Goal: Task Accomplishment & Management: Manage account settings

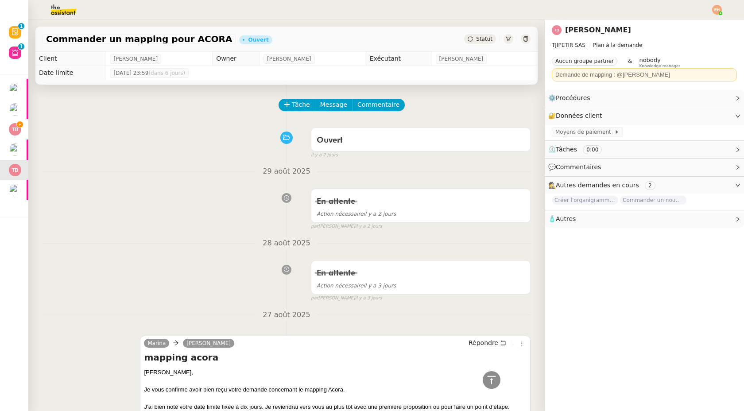
scroll to position [572, 0]
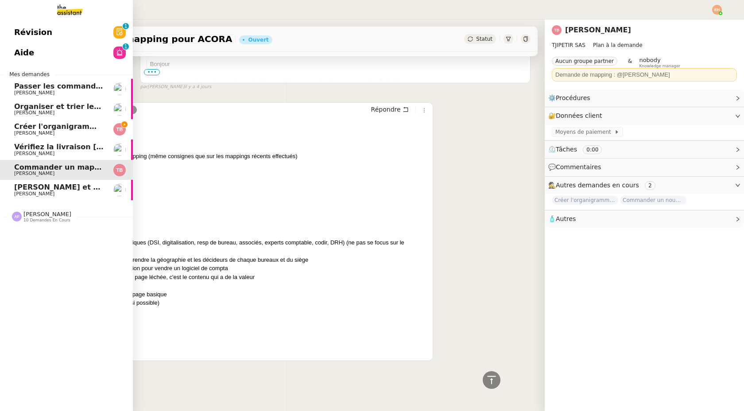
click at [88, 87] on span "Passer les commandes de livres Impactes" at bounding box center [97, 86] width 166 height 8
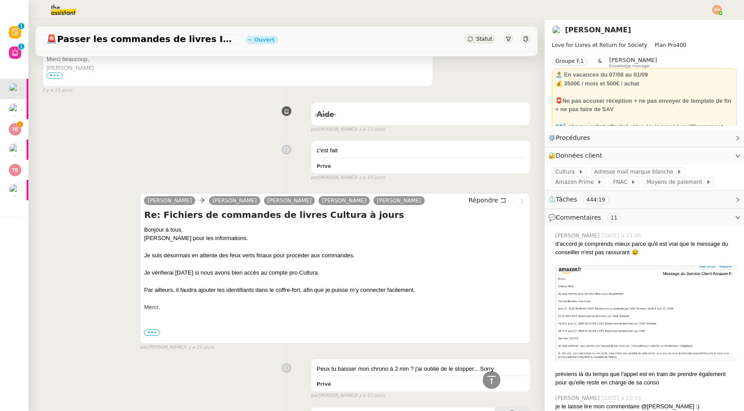
scroll to position [15868, 0]
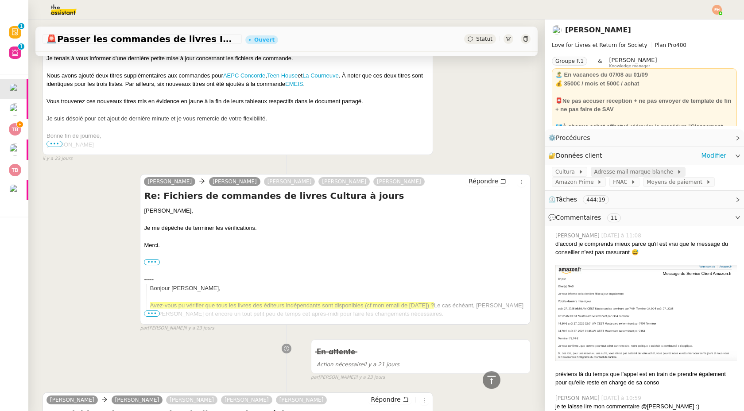
click at [656, 171] on span "Adresse mail marque blanche" at bounding box center [635, 171] width 82 height 9
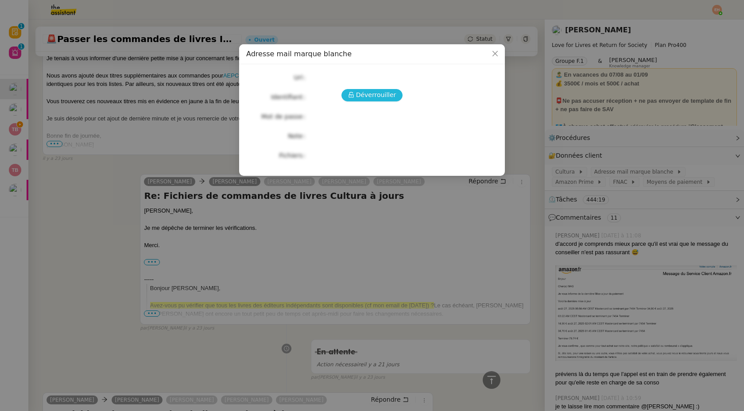
click at [391, 98] on span "Déverrouiller" at bounding box center [376, 95] width 40 height 10
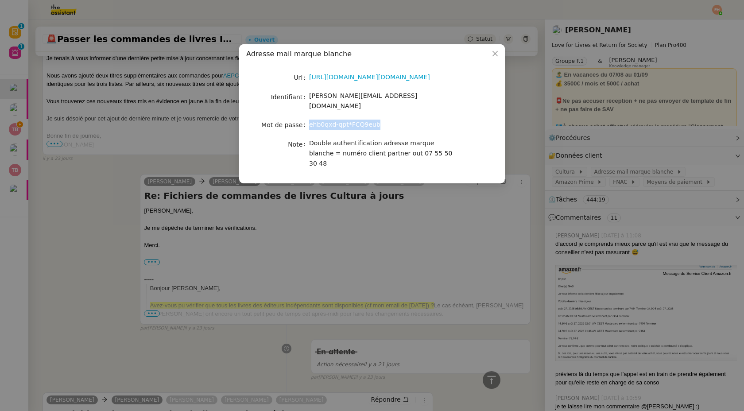
drag, startPoint x: 387, startPoint y: 121, endPoint x: 310, endPoint y: 119, distance: 77.1
click at [310, 120] on div "ehb0qxd-qpt*FCQ9eub" at bounding box center [382, 125] width 147 height 10
copy span "ehb0qxd-qpt*FCQ9eub"
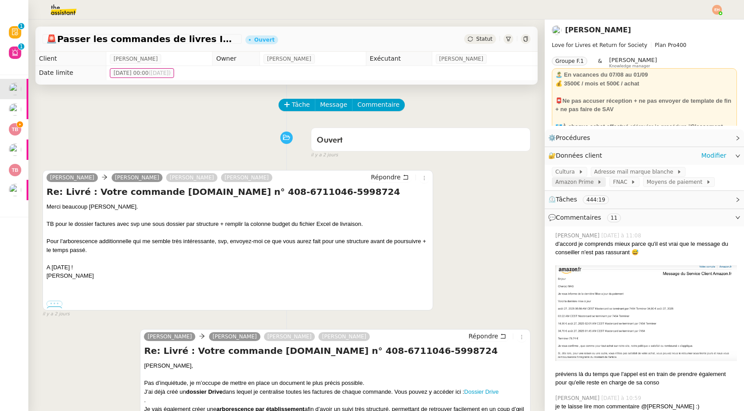
click at [467, 177] on span "Amazon Prime" at bounding box center [576, 181] width 42 height 9
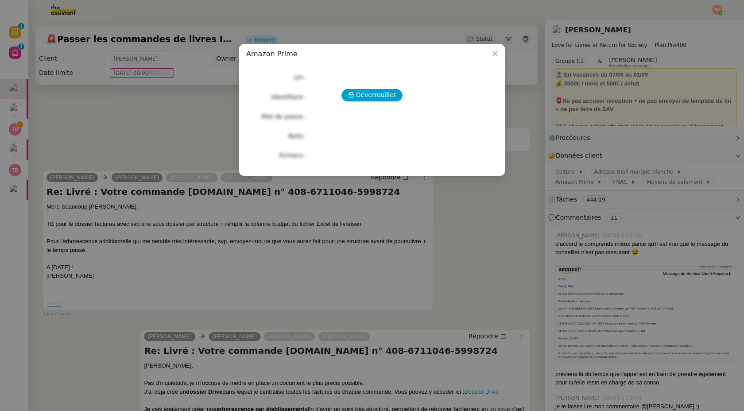
click at [332, 89] on div "Déverrouiller" at bounding box center [371, 95] width 251 height 12
click at [361, 105] on div "Déverrouiller Url Identifiant Mot de passe Note Fichiers Upload" at bounding box center [371, 116] width 251 height 90
click at [385, 93] on span "Déverrouiller" at bounding box center [376, 95] width 40 height 10
click at [385, 95] on span "Déverrouiller" at bounding box center [376, 95] width 40 height 10
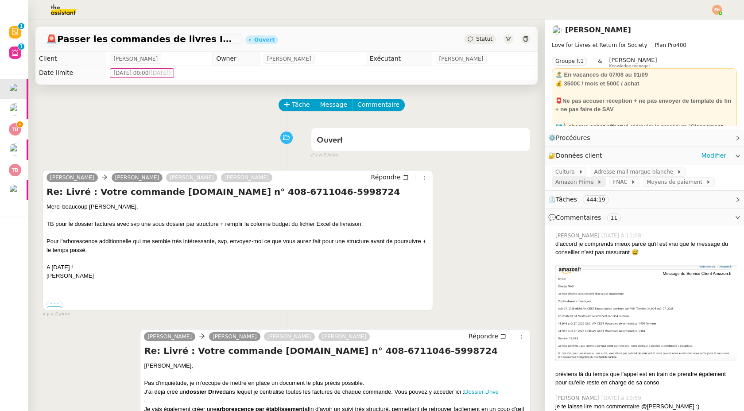
click at [597, 177] on span "Amazon Prime" at bounding box center [576, 181] width 42 height 9
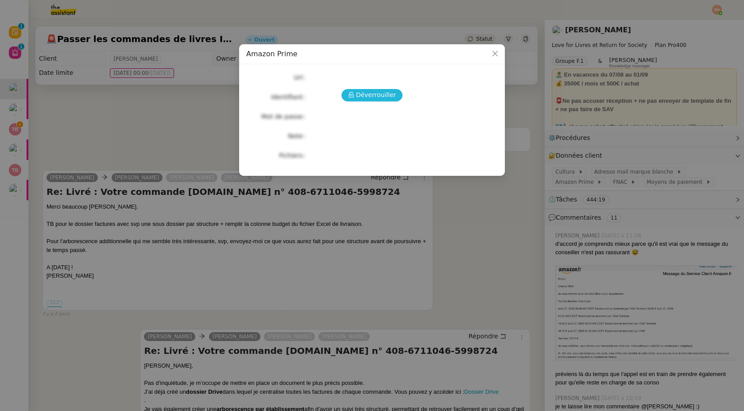
click at [366, 92] on span "Déverrouiller" at bounding box center [376, 95] width 40 height 10
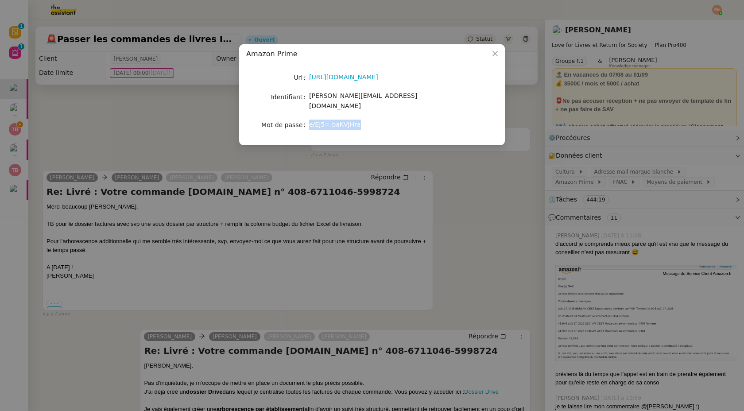
drag, startPoint x: 370, startPoint y: 118, endPoint x: 305, endPoint y: 120, distance: 65.1
click at [305, 120] on nz-form-item "Mot de passe e/EJ5=.baKVJHra" at bounding box center [371, 125] width 251 height 12
drag, startPoint x: 386, startPoint y: 99, endPoint x: 309, endPoint y: 100, distance: 77.5
click at [309, 100] on div "[PERSON_NAME][EMAIL_ADDRESS][DOMAIN_NAME]" at bounding box center [382, 101] width 147 height 21
copy span "[PERSON_NAME][EMAIL_ADDRESS][DOMAIN_NAME]"
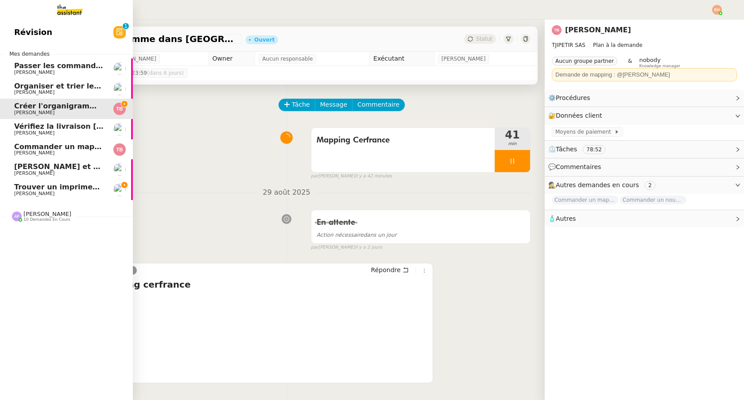
click at [52, 183] on link "Trouver un imprimeur parisien (TRES URGENT) Pierre Mergui" at bounding box center [66, 190] width 133 height 20
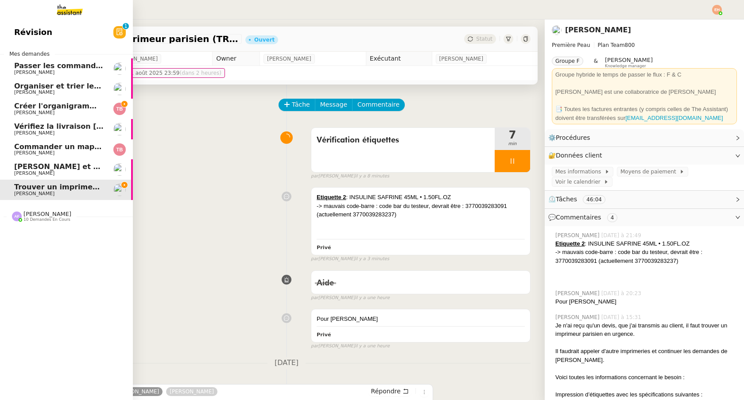
click at [27, 112] on span "[PERSON_NAME]" at bounding box center [34, 113] width 40 height 6
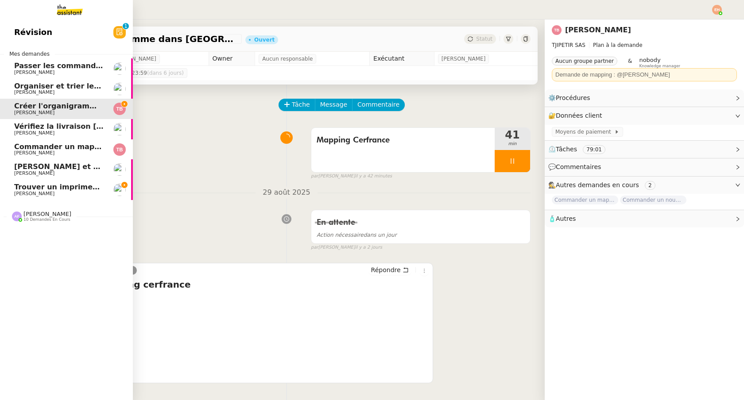
click at [40, 213] on span "[PERSON_NAME]" at bounding box center [47, 214] width 48 height 7
click at [54, 183] on span "Trouver un imprimeur parisien (TRES URGENT)" at bounding box center [107, 187] width 186 height 8
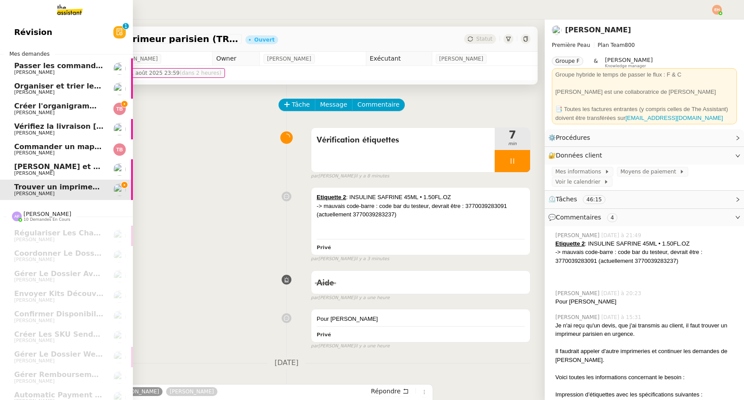
click at [85, 107] on span "Créer l'organigramme dans [GEOGRAPHIC_DATA]" at bounding box center [111, 106] width 194 height 8
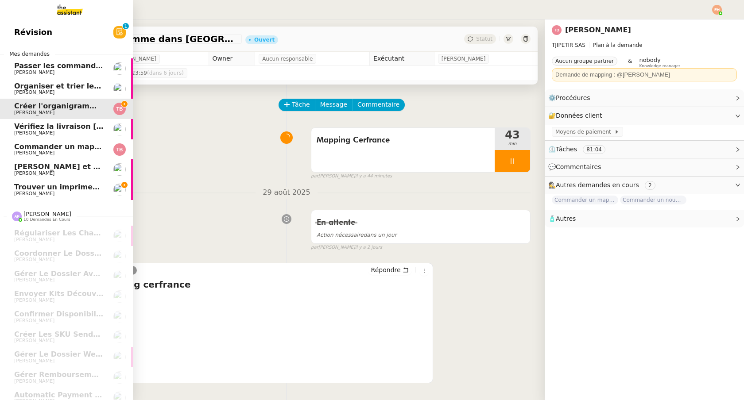
click at [86, 142] on link "Commander un mapping pour ACORA Thomas Blanc" at bounding box center [66, 149] width 133 height 20
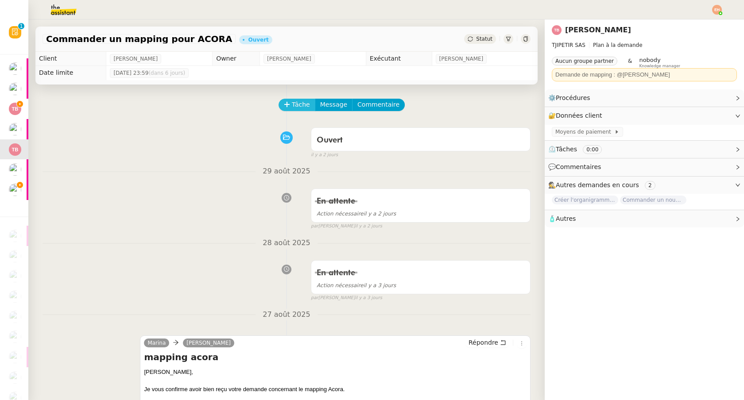
click at [296, 105] on span "Tâche" at bounding box center [301, 105] width 18 height 10
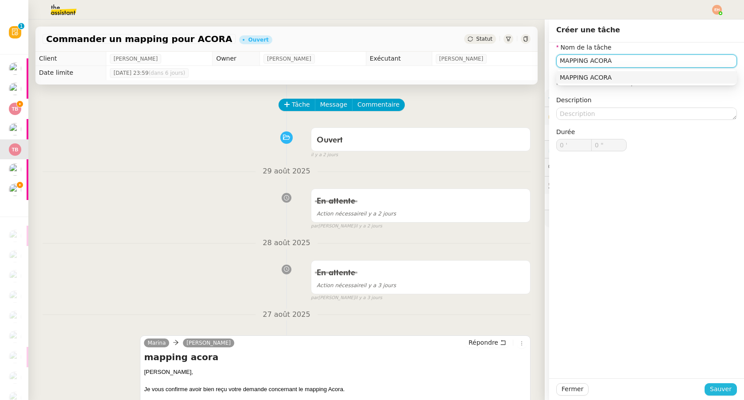
type input "MAPPING ACORA"
click at [723, 385] on span "Sauver" at bounding box center [721, 389] width 22 height 10
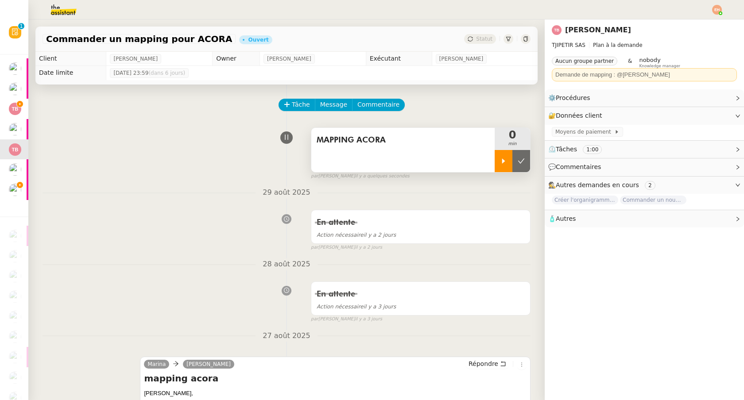
click at [498, 162] on div at bounding box center [503, 161] width 18 height 22
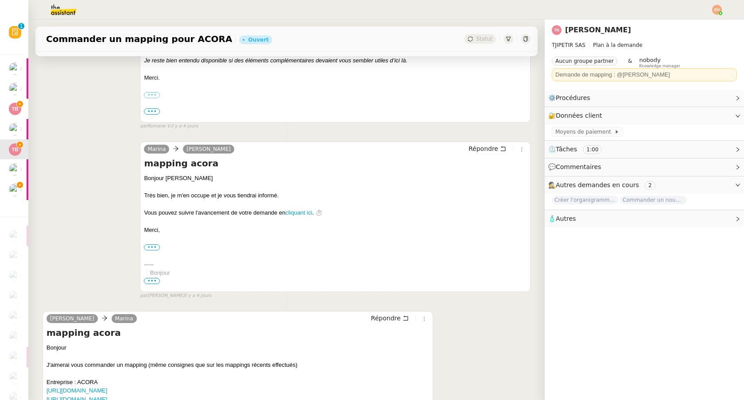
scroll to position [496, 0]
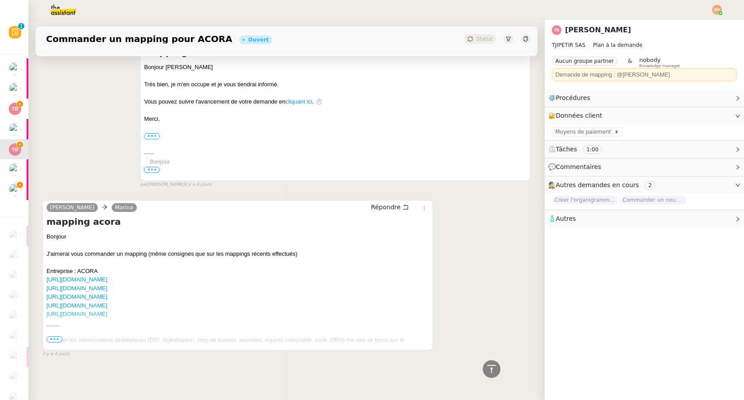
click at [135, 342] on div "____ - Ajouter les interlocuteurs stratégiques (DSI, digitalisation, resp de bu…" at bounding box center [237, 379] width 382 height 121
click at [58, 340] on span "•••" at bounding box center [54, 339] width 16 height 6
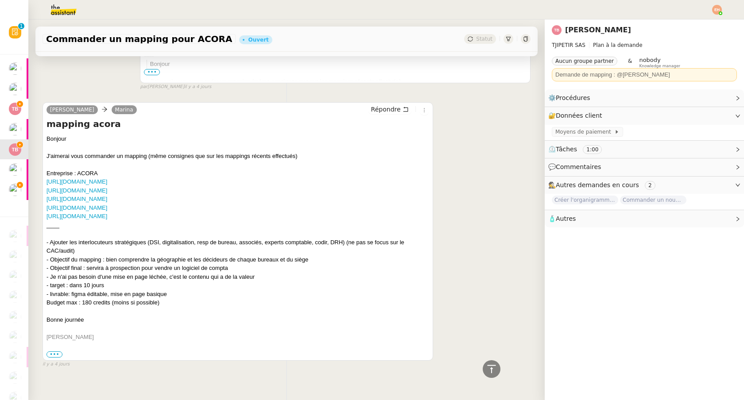
scroll to position [604, 0]
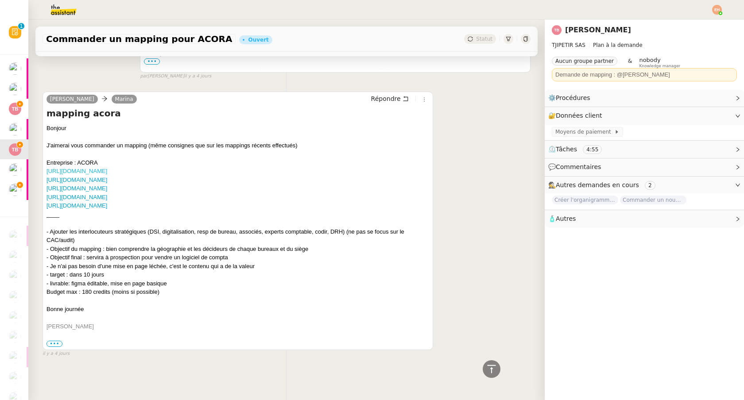
click at [96, 169] on link "https://www.acora.fr/" at bounding box center [76, 171] width 61 height 7
click at [107, 179] on link "https://www.acora.fr/qui-sommes-nous/equipes-dirigeantes/" at bounding box center [76, 180] width 61 height 7
click at [107, 190] on link "https://www.acora.fr/ou-sommes-nous/vue-generale/" at bounding box center [76, 188] width 61 height 7
click at [107, 197] on link "https://www.pappers.fr/dirigeant/sebastien_chavet_1977-03" at bounding box center [76, 197] width 61 height 7
click at [107, 204] on link "https://www.linkedin.com/company/cabinet-d'expertise-comptable-acora/people/" at bounding box center [76, 205] width 61 height 7
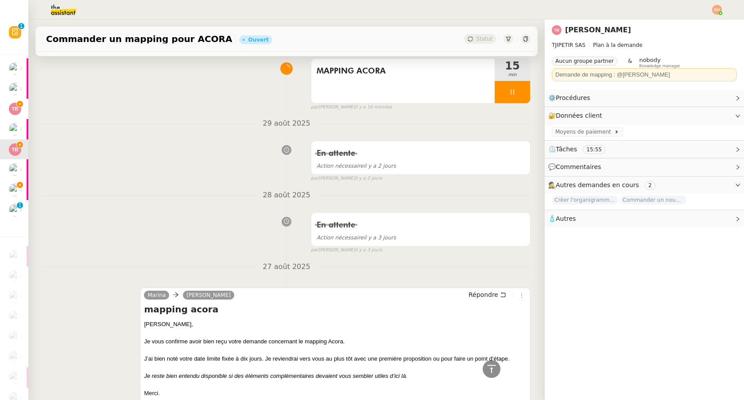
scroll to position [0, 0]
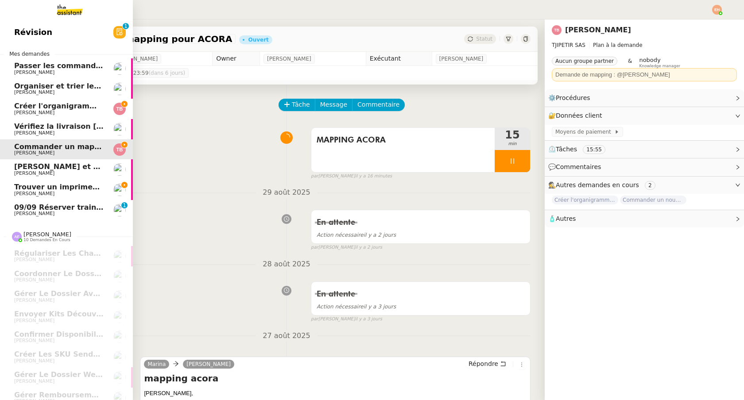
click at [19, 209] on span "09/09 Réserver train et hôtel pour Paris" at bounding box center [125, 207] width 222 height 8
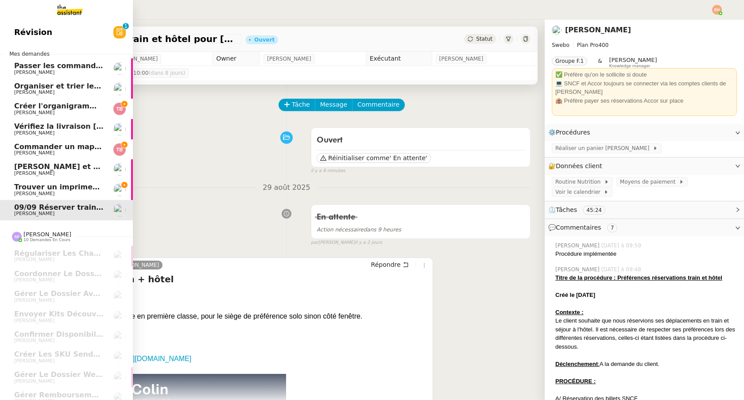
click at [72, 142] on link "Commander un mapping pour ACORA Thomas Blanc" at bounding box center [66, 149] width 133 height 20
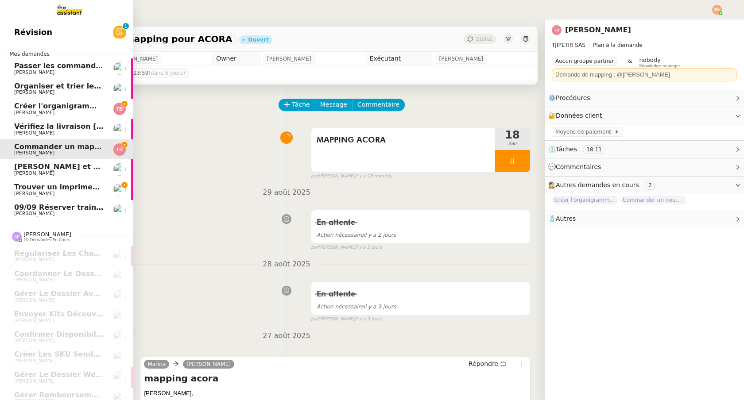
click at [21, 104] on span "Créer l'organigramme dans [GEOGRAPHIC_DATA]" at bounding box center [111, 106] width 194 height 8
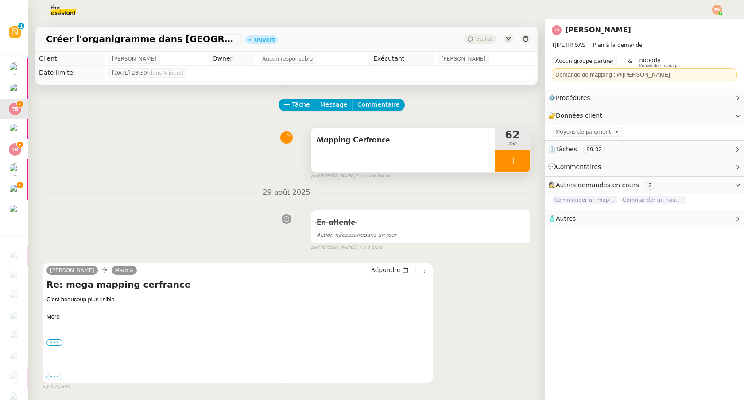
click at [519, 162] on div at bounding box center [511, 161] width 35 height 22
click at [495, 162] on div at bounding box center [503, 161] width 18 height 22
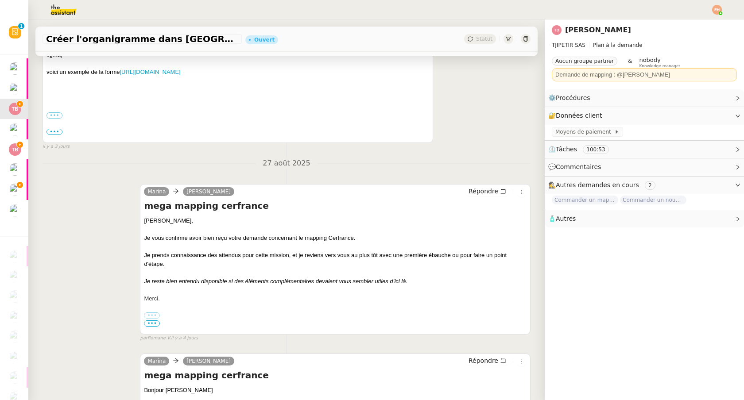
scroll to position [1311, 0]
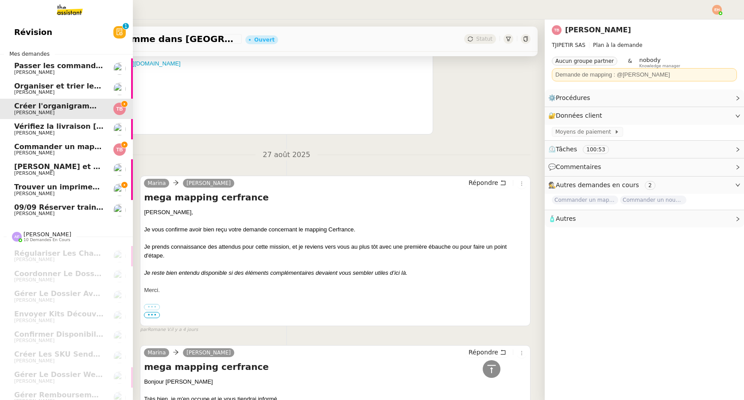
click at [46, 143] on span "Commander un mapping pour ACORA" at bounding box center [88, 147] width 149 height 8
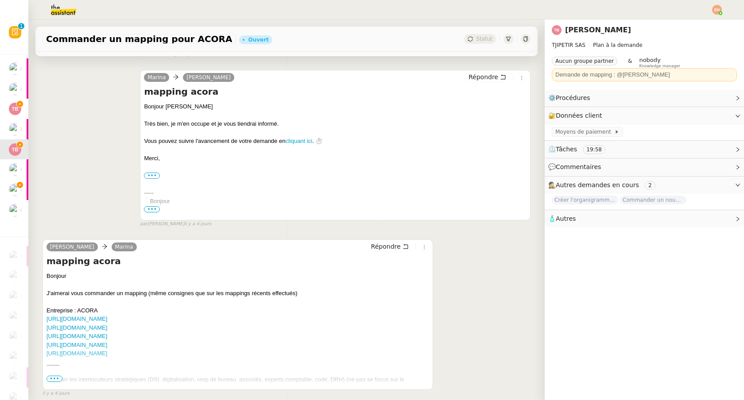
scroll to position [496, 0]
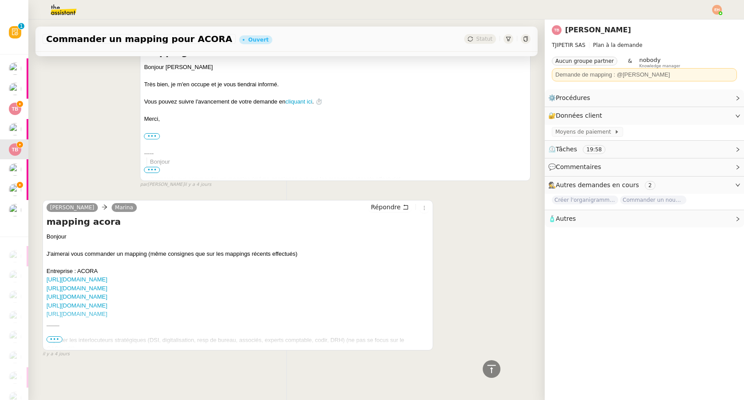
click at [57, 336] on span "•••" at bounding box center [54, 339] width 16 height 6
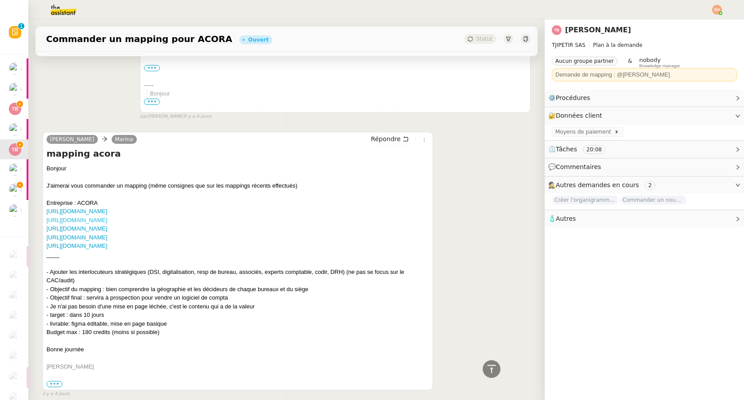
scroll to position [600, 0]
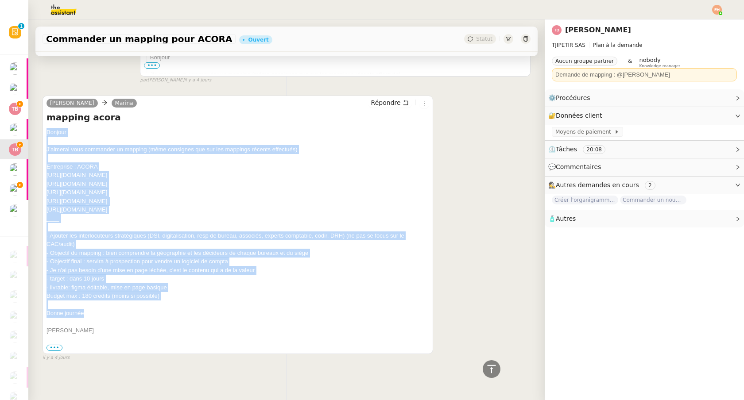
drag, startPoint x: 46, startPoint y: 135, endPoint x: 103, endPoint y: 312, distance: 185.9
click at [103, 314] on div "Bonjour J'aimerai vous commander un mapping (même consignes que sur les mapping…" at bounding box center [237, 231] width 382 height 207
copy div "Bonjour J'aimerai vous commander un mapping (même consignes que sur les mapping…"
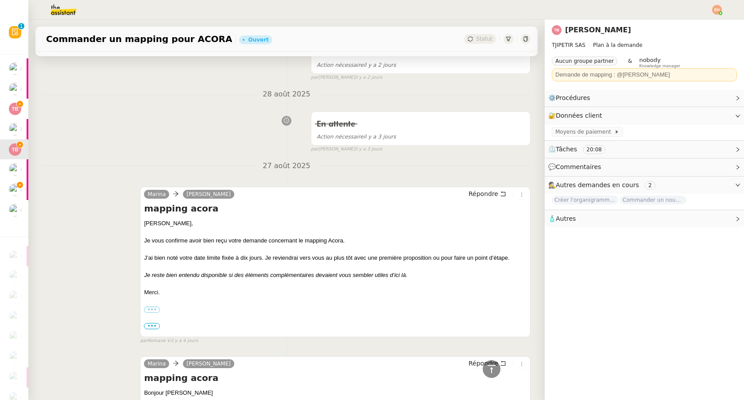
scroll to position [0, 0]
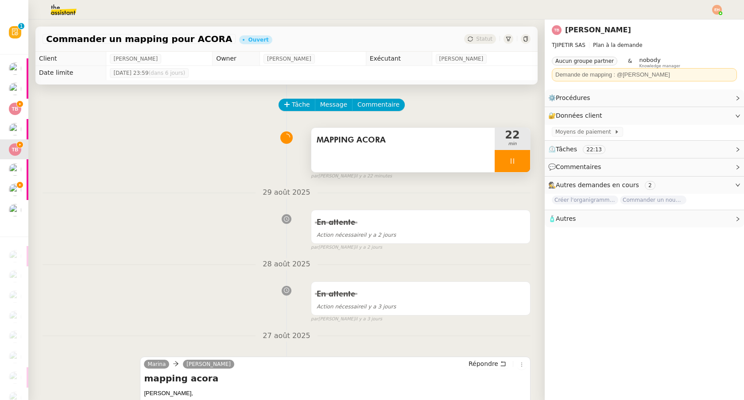
click at [513, 160] on icon at bounding box center [512, 161] width 7 height 7
click at [516, 162] on button at bounding box center [521, 161] width 18 height 22
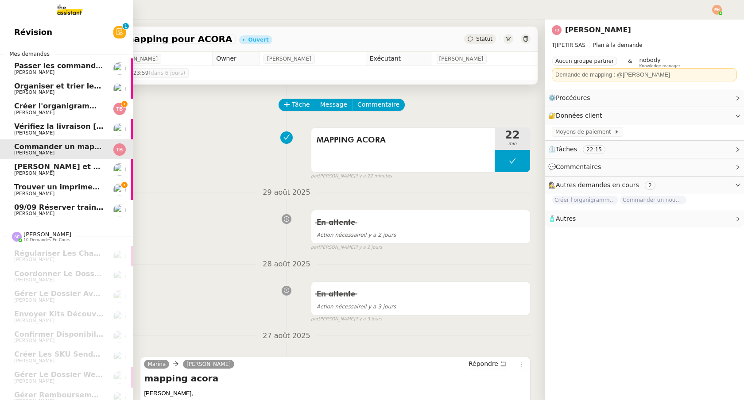
click at [78, 107] on span "Créer l'organigramme dans [GEOGRAPHIC_DATA]" at bounding box center [111, 106] width 194 height 8
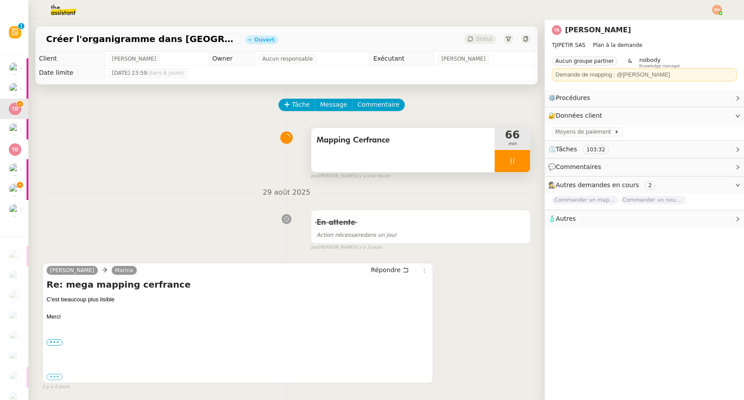
click at [517, 162] on div at bounding box center [511, 161] width 35 height 22
click at [506, 162] on icon at bounding box center [503, 161] width 7 height 7
click at [517, 162] on div at bounding box center [511, 161] width 35 height 22
click at [520, 162] on icon at bounding box center [521, 160] width 7 height 5
click at [511, 166] on button at bounding box center [511, 161] width 35 height 22
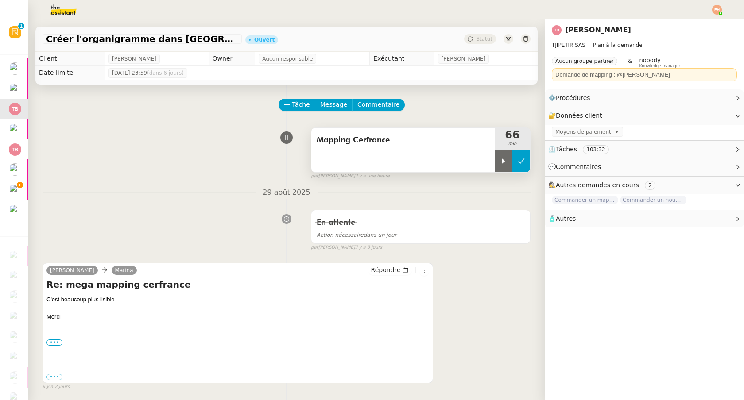
click at [520, 166] on button at bounding box center [521, 161] width 18 height 22
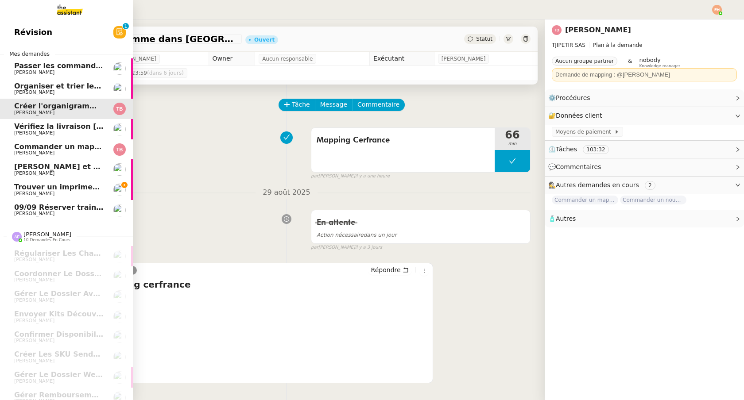
click at [82, 190] on span "Trouver un imprimeur parisien (TRES URGENT)" at bounding box center [107, 187] width 186 height 8
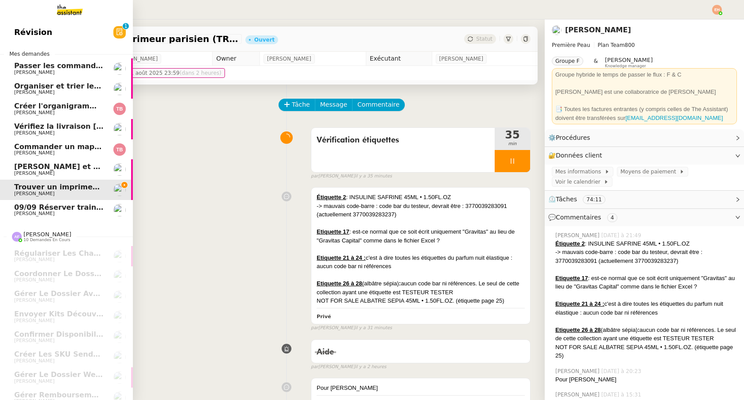
click at [41, 164] on span "[PERSON_NAME] et analyser les candidatures LinkedIn" at bounding box center [123, 166] width 218 height 8
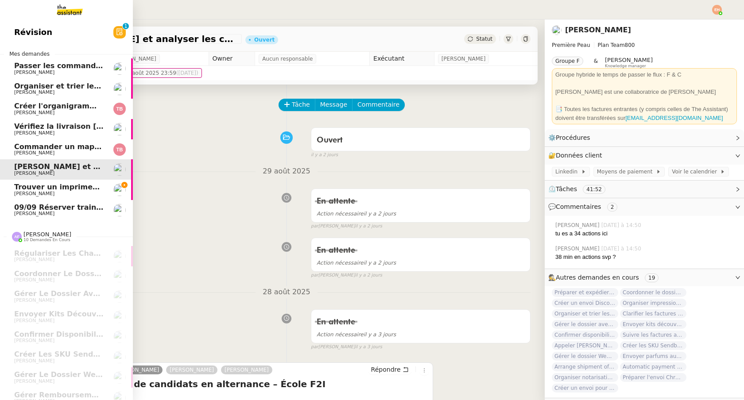
click at [65, 120] on link "Vérifiez la livraison demain Céline MAS" at bounding box center [66, 129] width 133 height 20
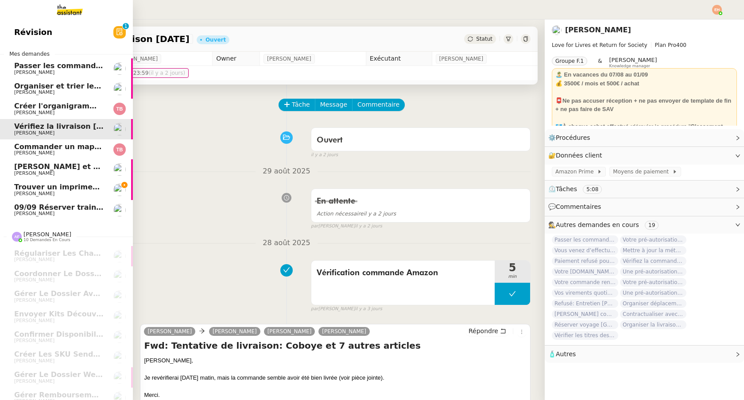
click at [64, 102] on link "Créer l'organigramme dans Figma Thomas Blanc" at bounding box center [66, 109] width 133 height 20
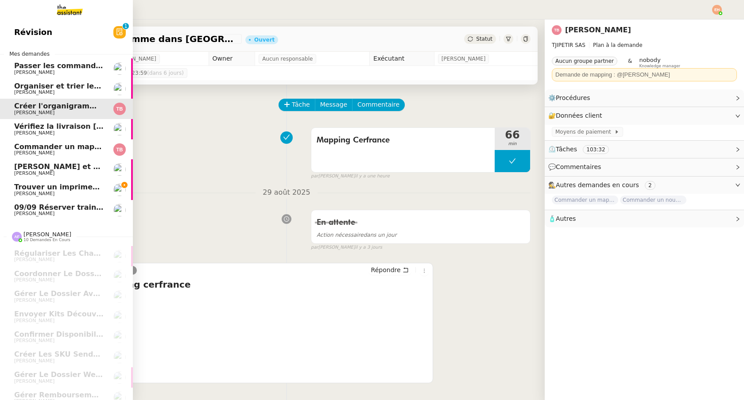
click at [58, 148] on span "Commander un mapping pour ACORA" at bounding box center [88, 147] width 149 height 8
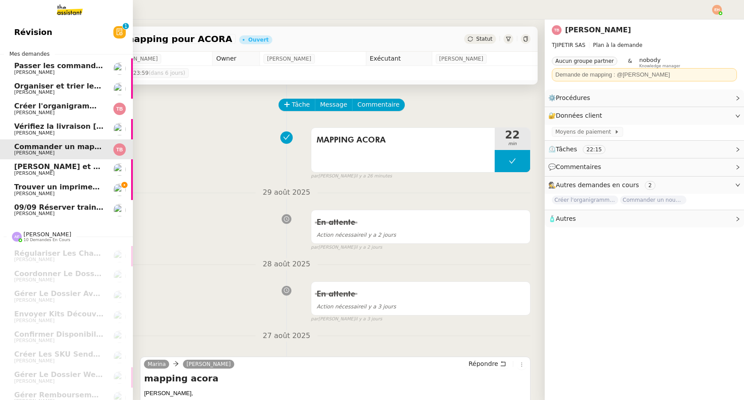
click at [85, 110] on span "[PERSON_NAME]" at bounding box center [58, 112] width 89 height 5
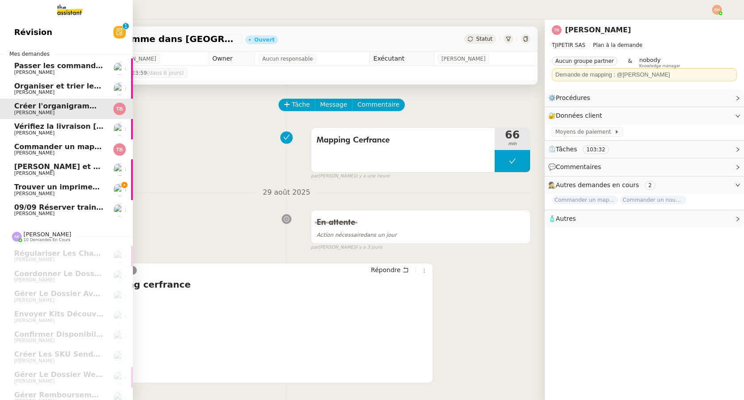
click at [86, 152] on span "[PERSON_NAME]" at bounding box center [58, 152] width 89 height 5
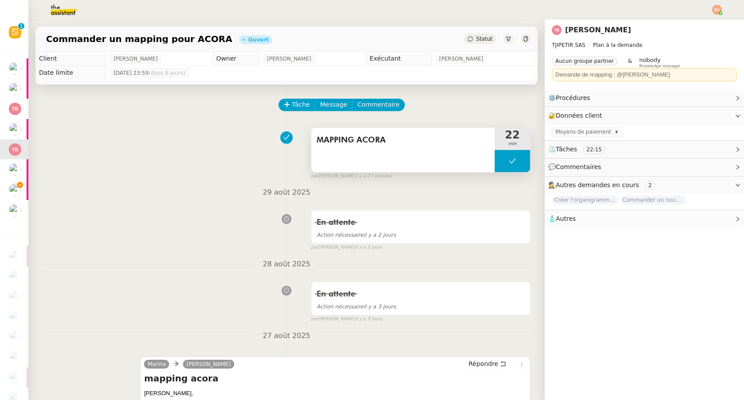
click at [517, 161] on button at bounding box center [511, 161] width 35 height 22
click at [504, 162] on icon at bounding box center [503, 161] width 7 height 7
click at [713, 8] on img at bounding box center [717, 10] width 10 height 10
click at [703, 20] on li "Suivi" at bounding box center [693, 25] width 58 height 12
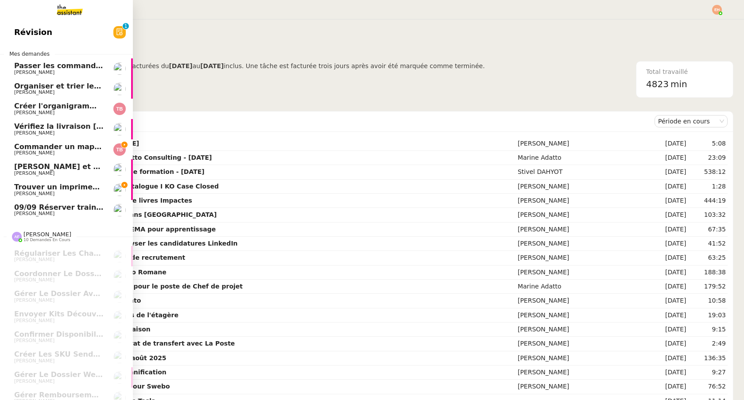
click at [53, 145] on span "Commander un mapping pour ACORA" at bounding box center [88, 147] width 149 height 8
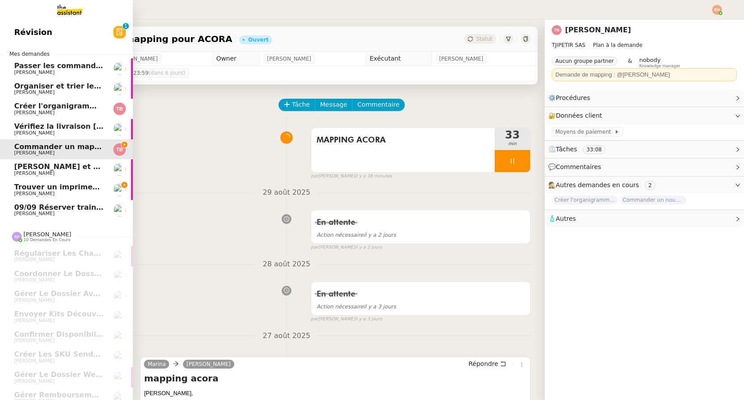
click at [70, 125] on span "Vérifiez la livraison [DATE]" at bounding box center [67, 126] width 106 height 8
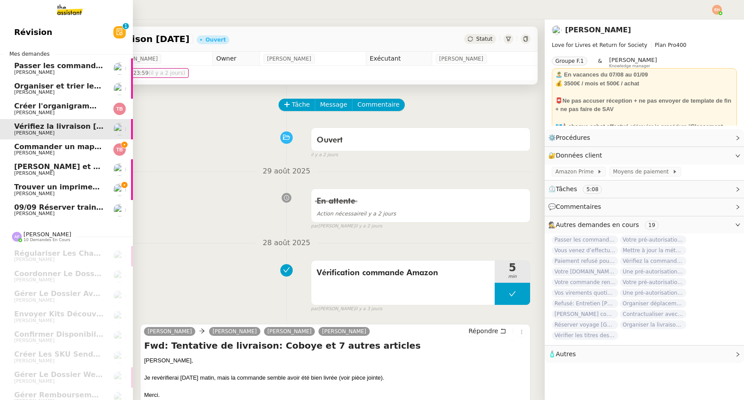
click at [79, 71] on span "[PERSON_NAME]" at bounding box center [58, 72] width 89 height 5
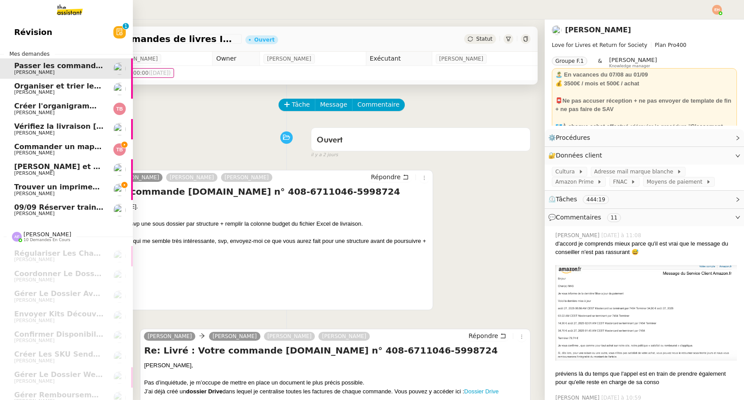
click at [36, 149] on span "Commander un mapping pour ACORA" at bounding box center [88, 147] width 149 height 8
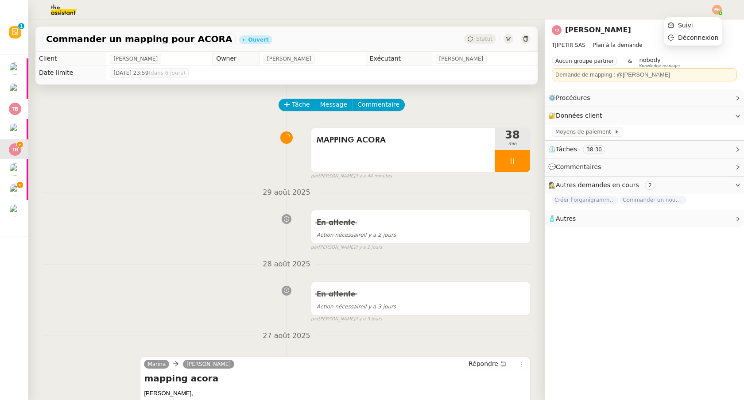
click at [717, 12] on img at bounding box center [717, 10] width 10 height 10
click at [697, 28] on li "Suivi" at bounding box center [693, 25] width 58 height 12
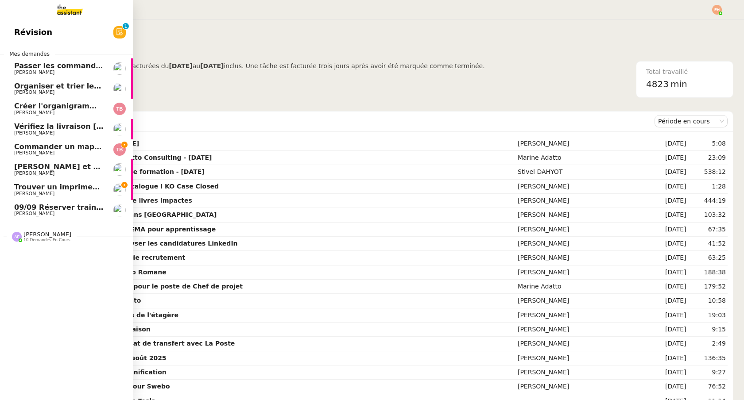
click at [57, 154] on span "[PERSON_NAME]" at bounding box center [58, 152] width 89 height 5
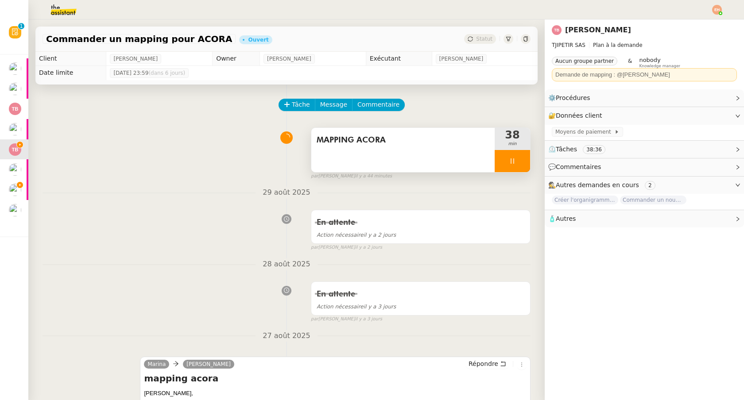
click at [515, 170] on div at bounding box center [511, 161] width 35 height 22
click at [521, 164] on icon at bounding box center [520, 161] width 7 height 7
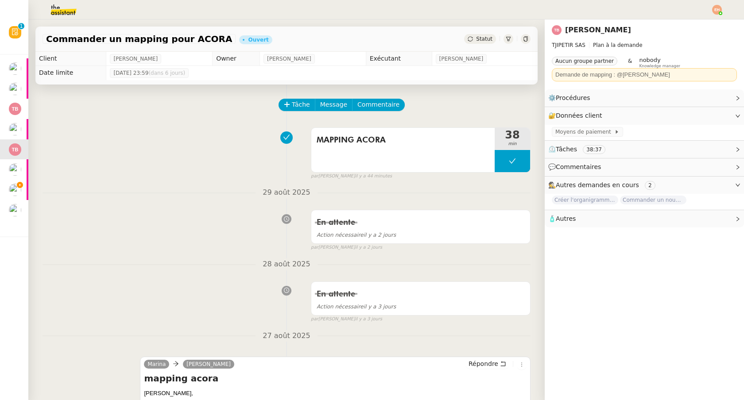
click at [716, 8] on img at bounding box center [717, 10] width 10 height 10
click at [698, 26] on li "Suivi" at bounding box center [693, 25] width 58 height 12
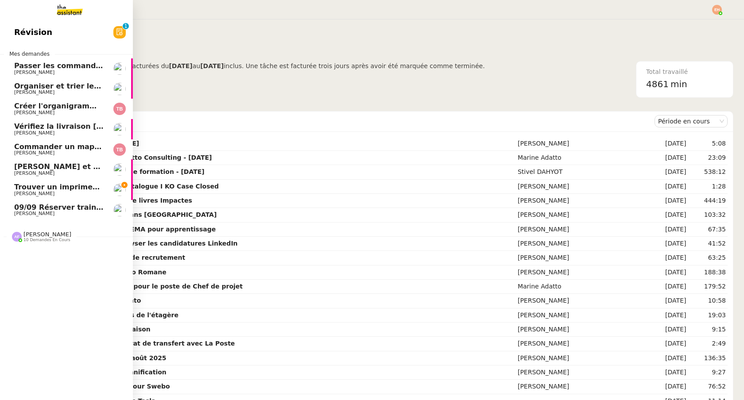
click at [82, 108] on span "Créer l'organigramme dans [GEOGRAPHIC_DATA]" at bounding box center [111, 106] width 194 height 8
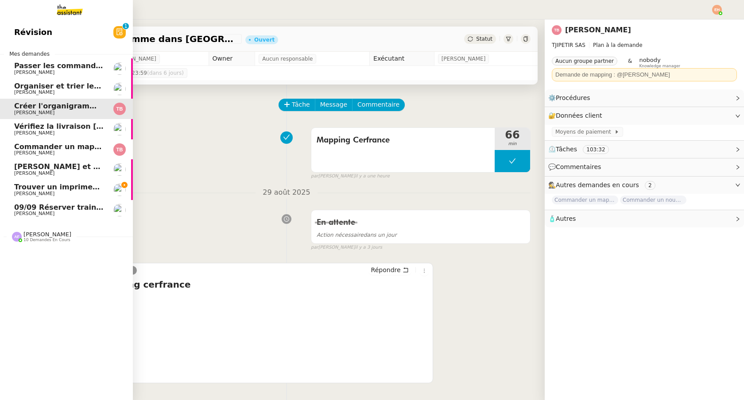
click at [73, 150] on span "[PERSON_NAME]" at bounding box center [58, 152] width 89 height 5
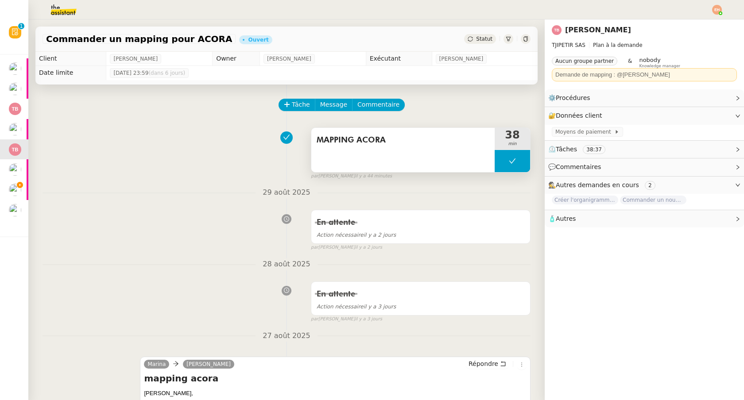
click at [508, 162] on button at bounding box center [511, 161] width 35 height 22
click at [504, 162] on icon at bounding box center [503, 161] width 7 height 7
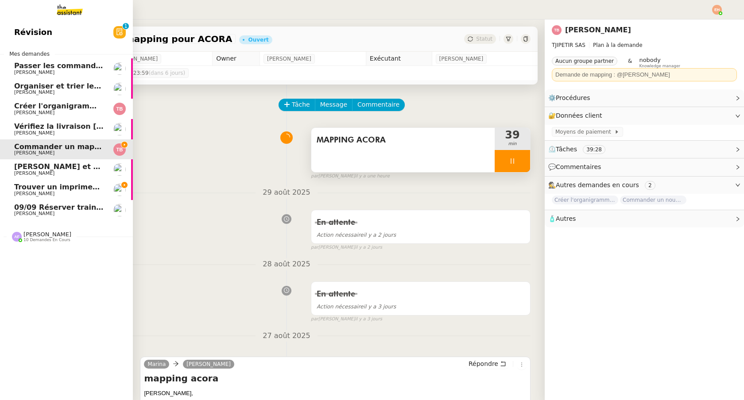
click at [23, 191] on div "Trouver un imprimeur parisien (TRES URGENT) Pierre Mergui" at bounding box center [58, 189] width 89 height 13
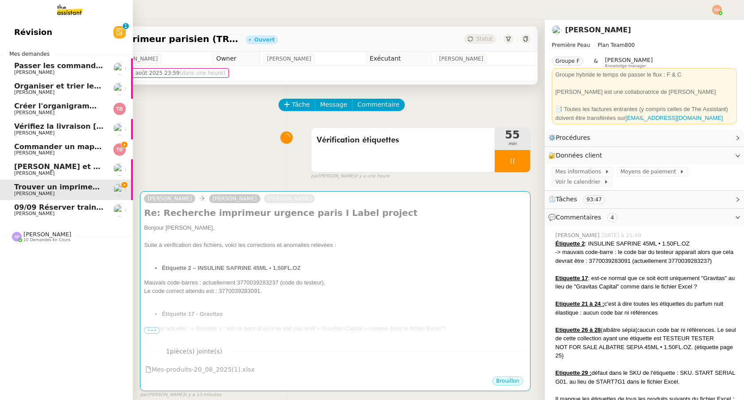
click at [42, 236] on span "[PERSON_NAME]" at bounding box center [47, 234] width 48 height 7
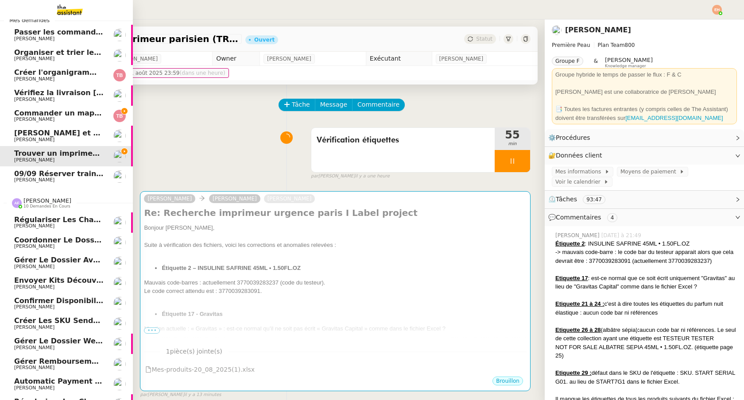
scroll to position [48, 0]
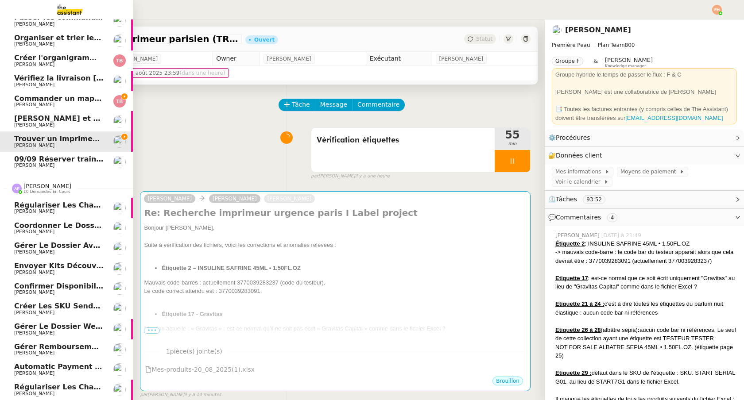
click at [67, 209] on span "[PERSON_NAME]" at bounding box center [58, 211] width 89 height 5
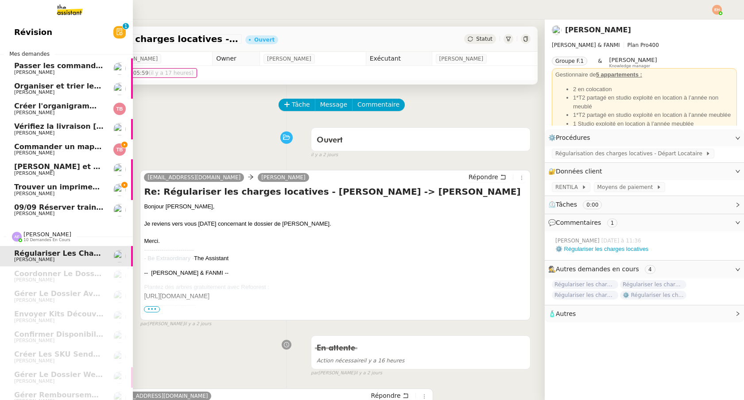
click at [55, 147] on span "Commander un mapping pour ACORA" at bounding box center [88, 147] width 149 height 8
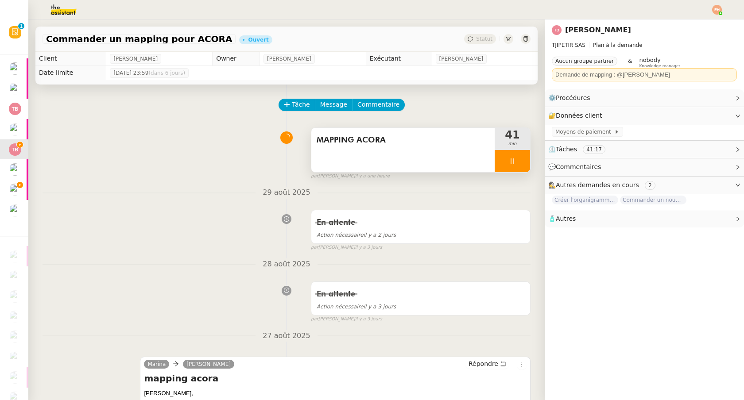
click at [517, 164] on div at bounding box center [511, 161] width 35 height 22
click at [517, 164] on button at bounding box center [521, 161] width 18 height 22
